Goal: Transaction & Acquisition: Purchase product/service

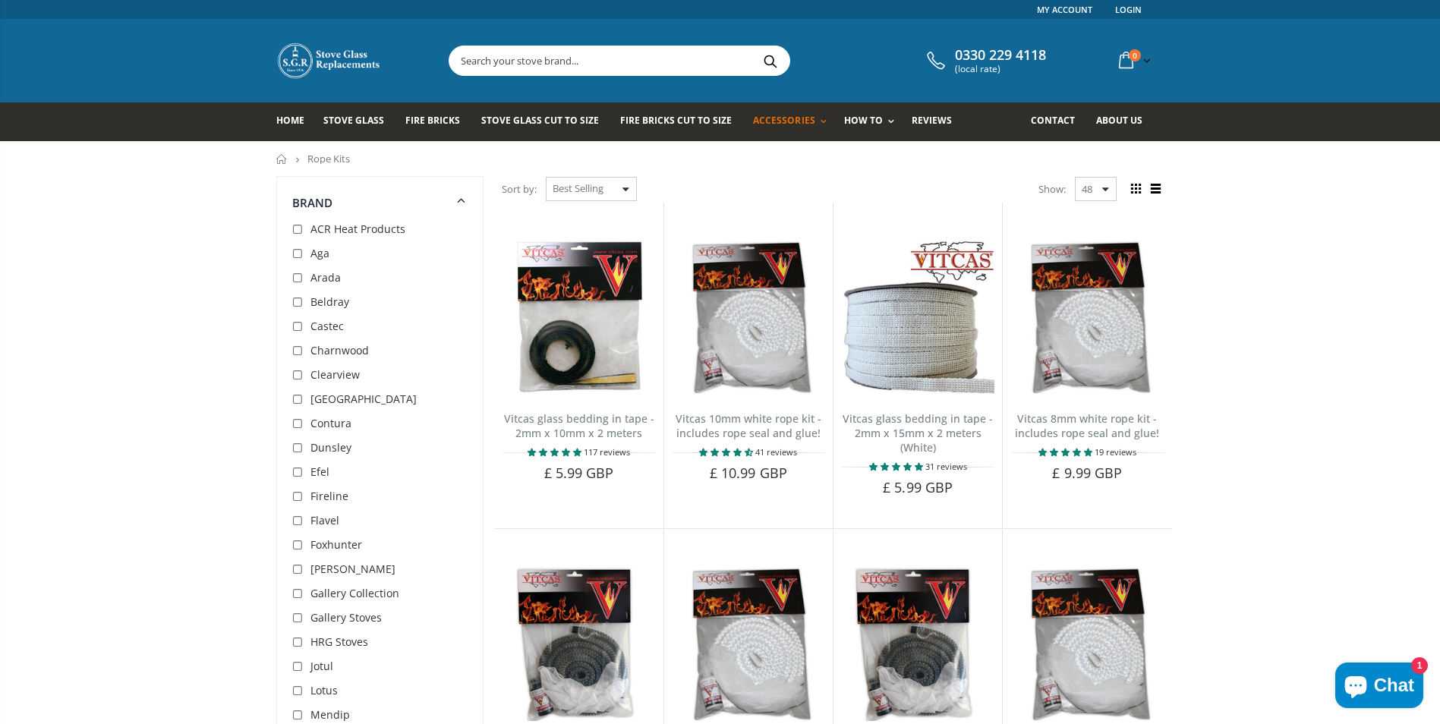
click at [298, 376] on input "checkbox" at bounding box center [299, 375] width 15 height 15
checkbox input "true"
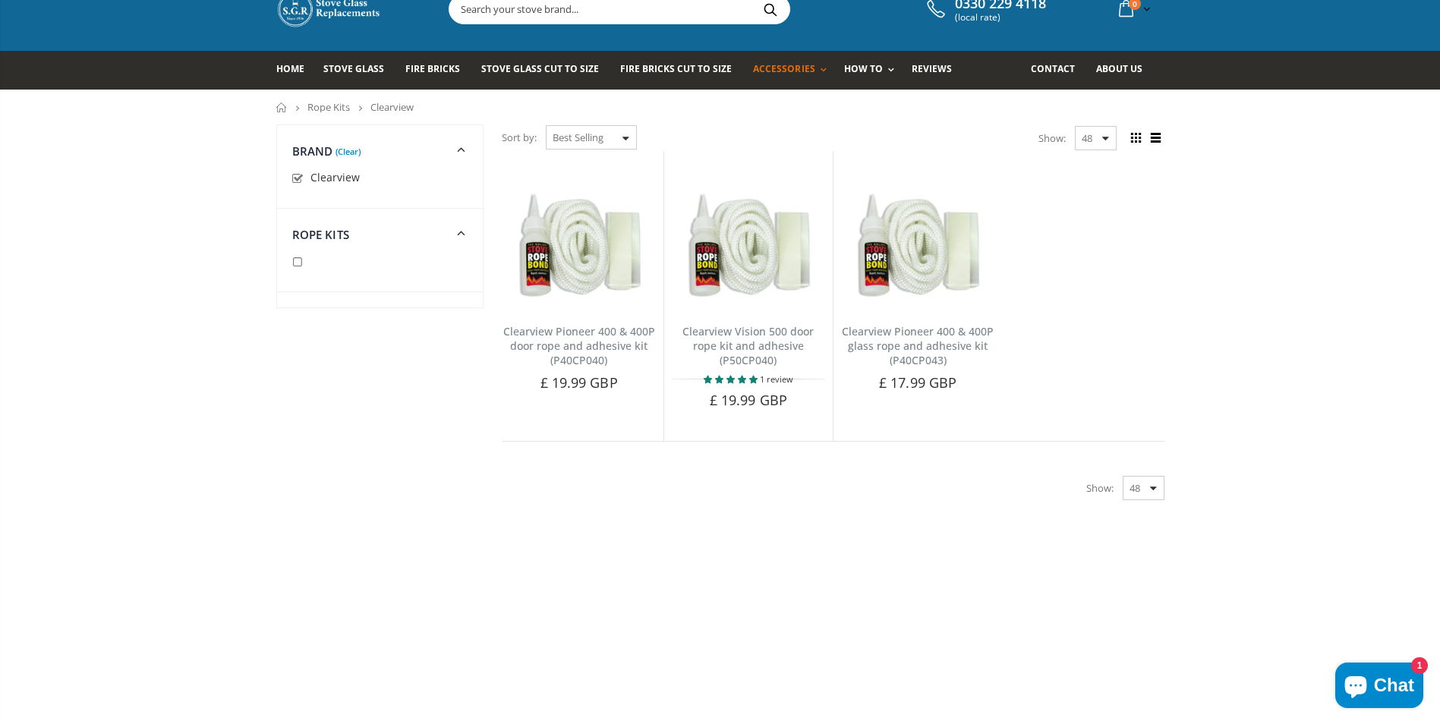
scroll to position [24, 0]
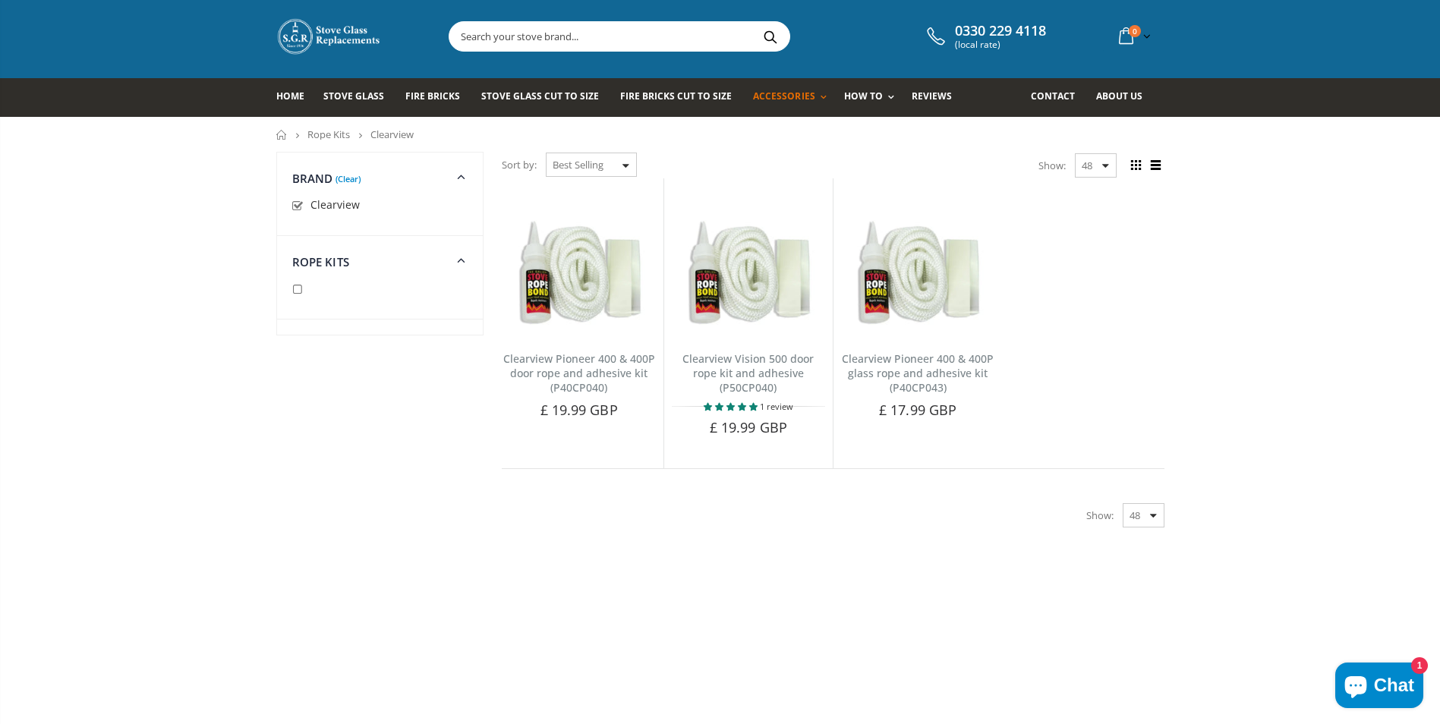
click at [324, 263] on span "Rope Kits" at bounding box center [320, 261] width 57 height 15
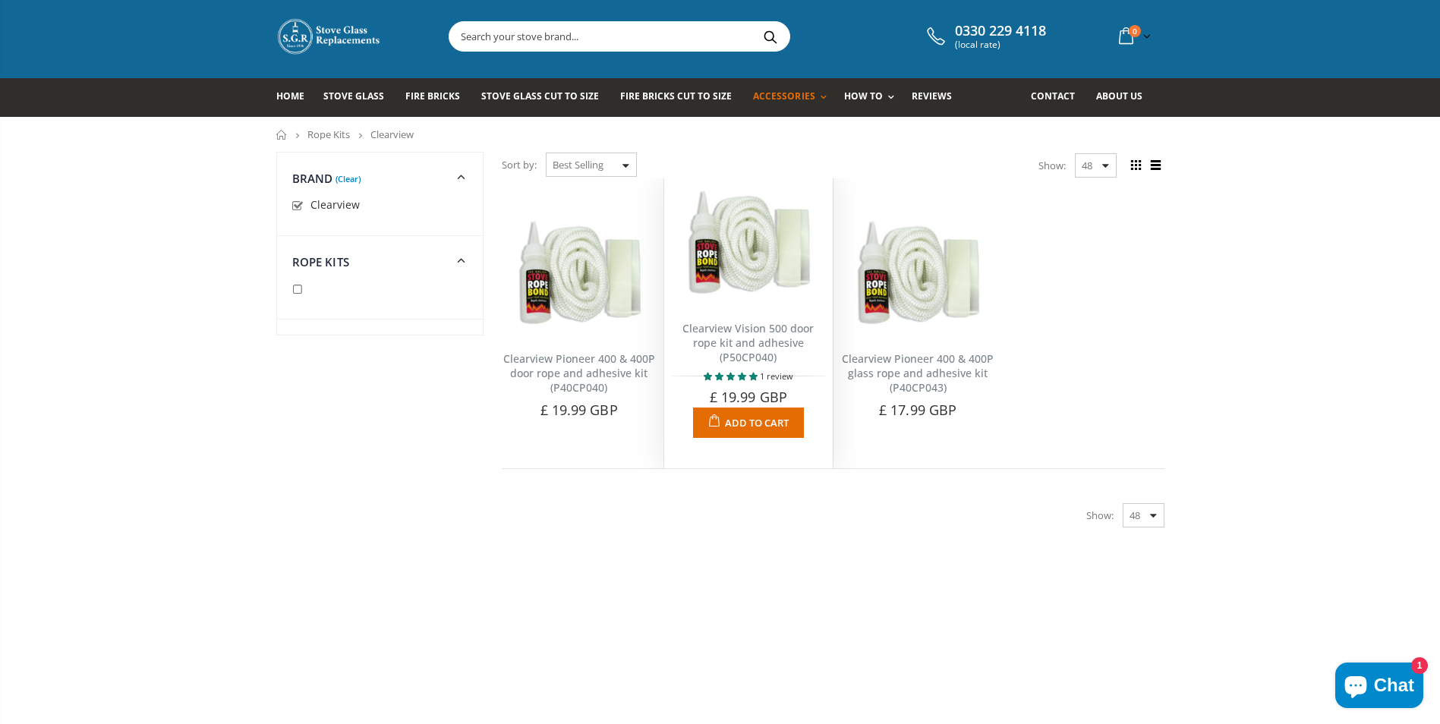
click at [742, 257] on img at bounding box center [748, 245] width 153 height 118
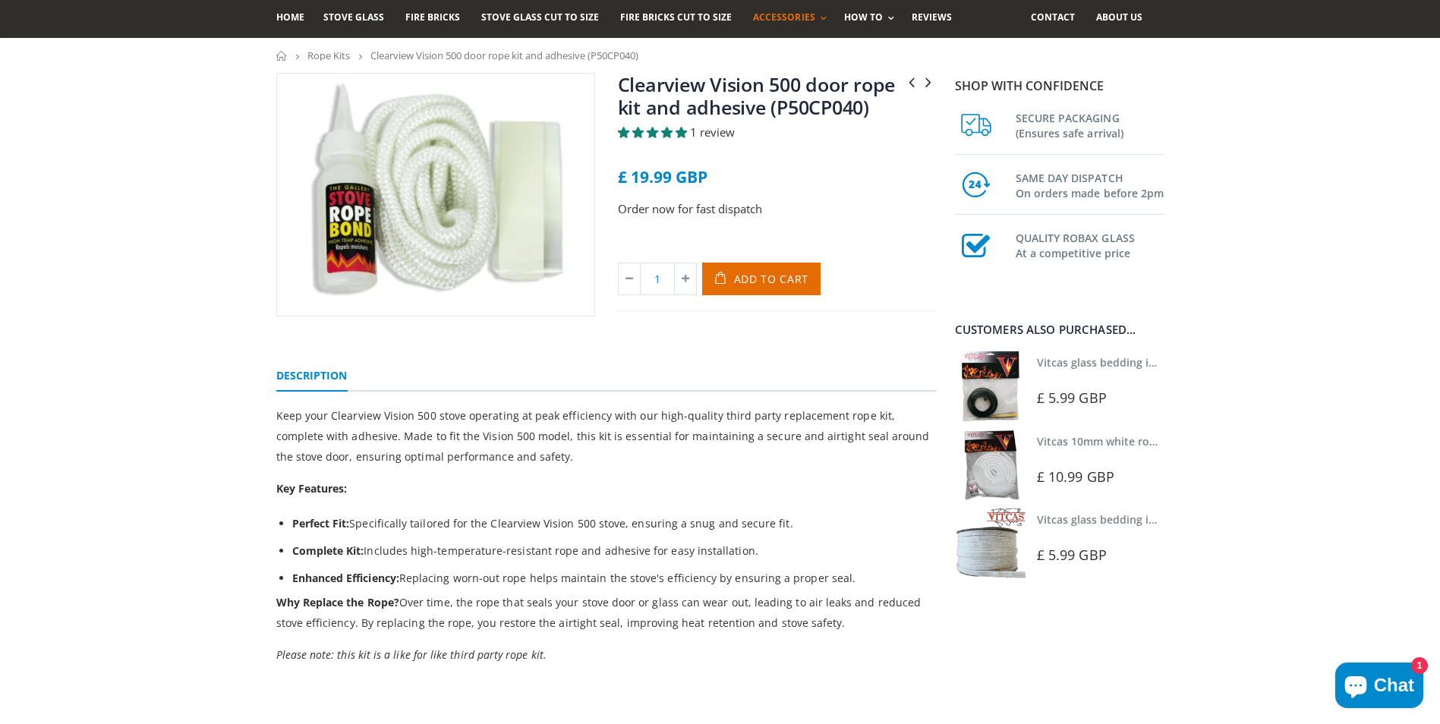
scroll to position [76, 0]
